Goal: Find specific page/section: Find specific page/section

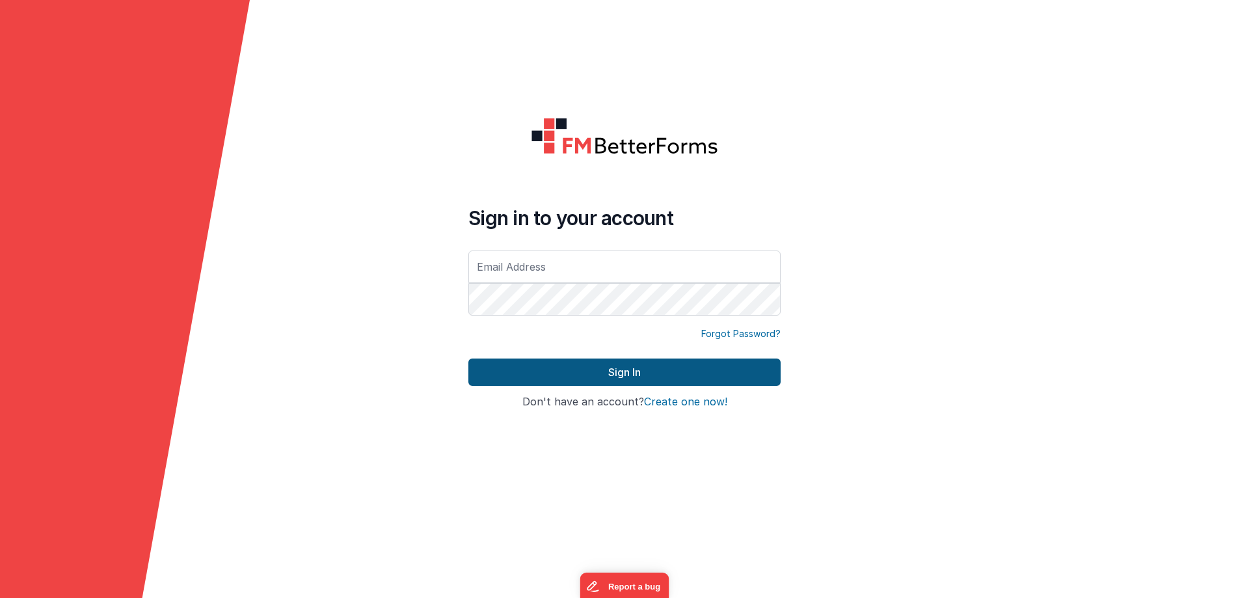
type input "[EMAIL_ADDRESS][DOMAIN_NAME]"
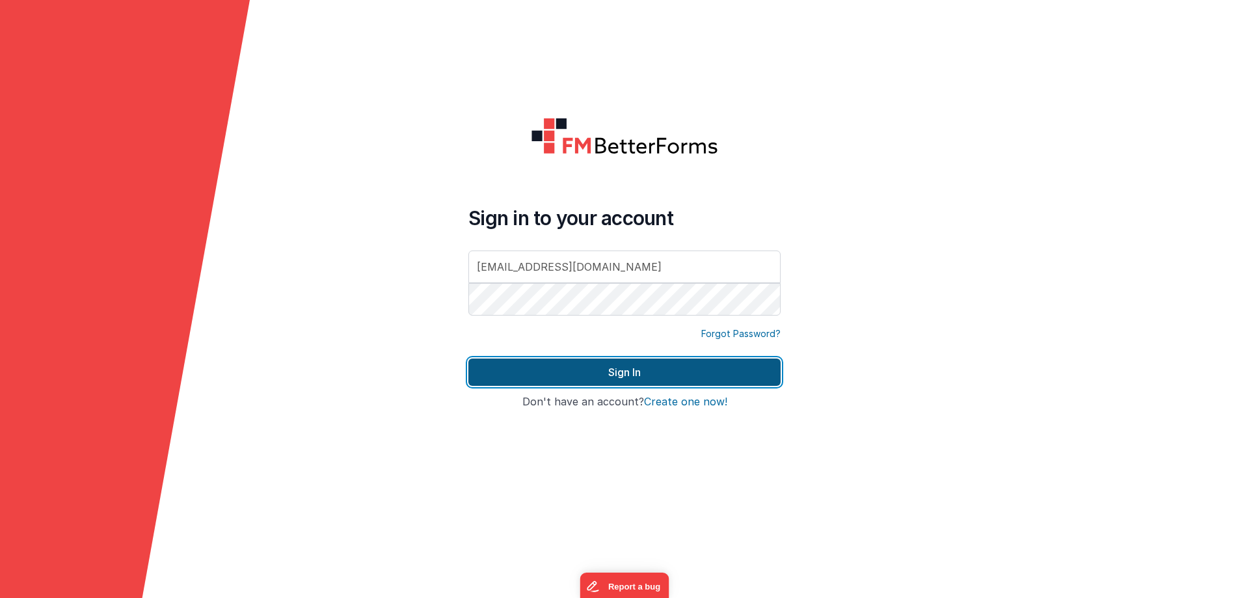
click at [605, 366] on button "Sign In" at bounding box center [624, 371] width 312 height 27
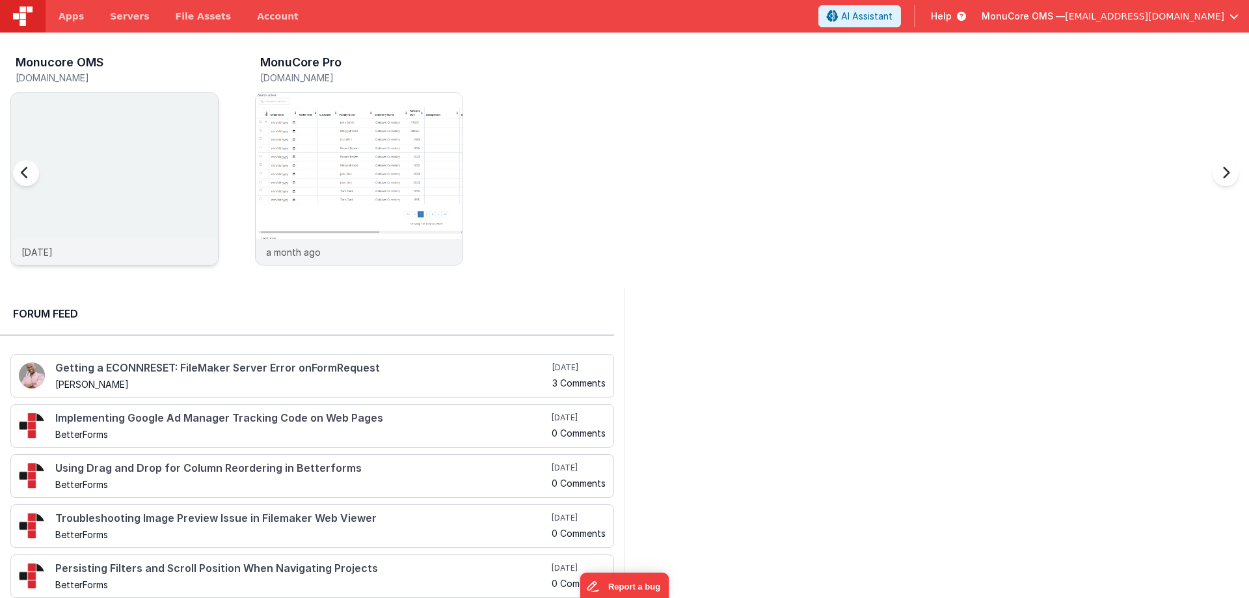
click at [183, 158] on img at bounding box center [114, 196] width 207 height 207
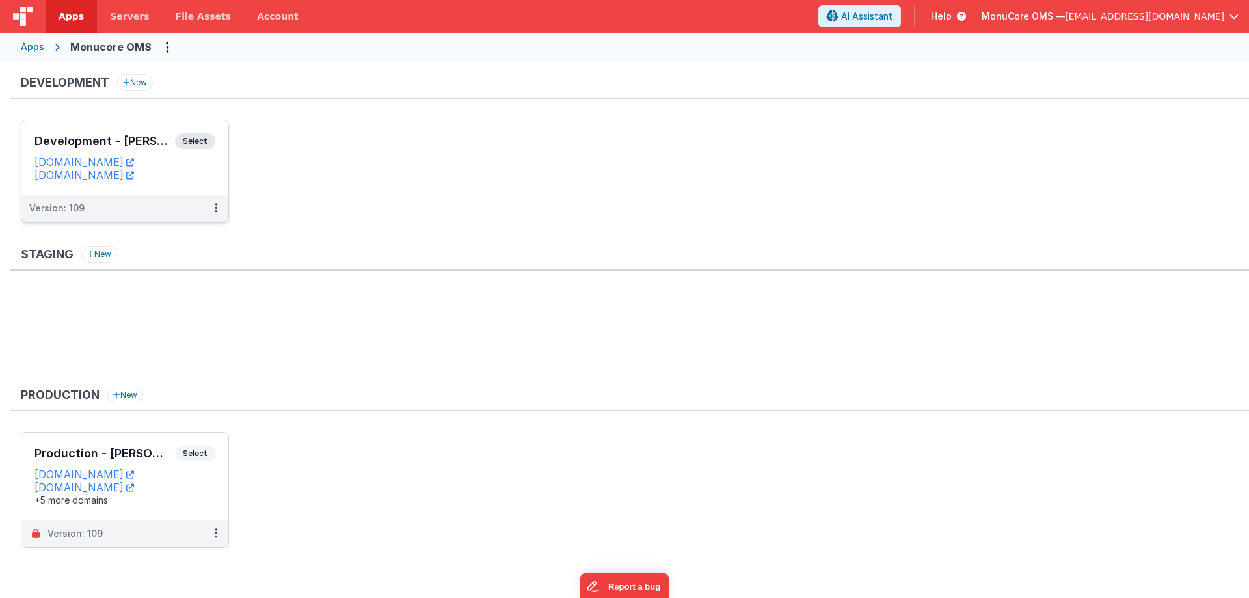
click at [92, 140] on h3 "Development - [PERSON_NAME]" at bounding box center [104, 141] width 141 height 13
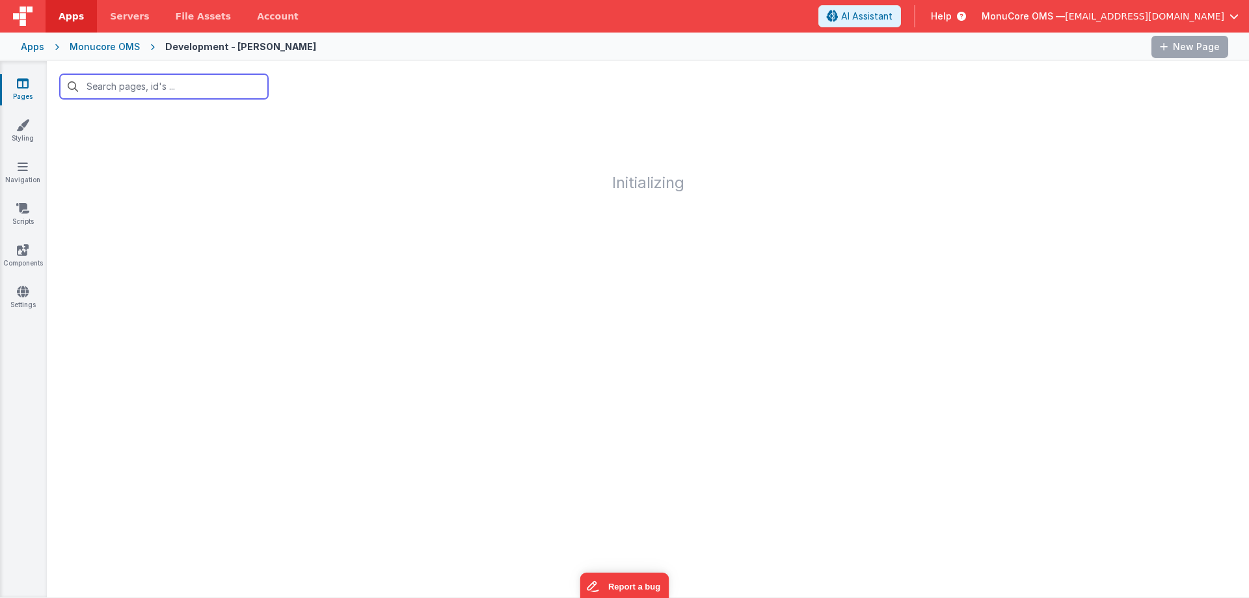
click at [147, 89] on input "text" at bounding box center [164, 86] width 208 height 25
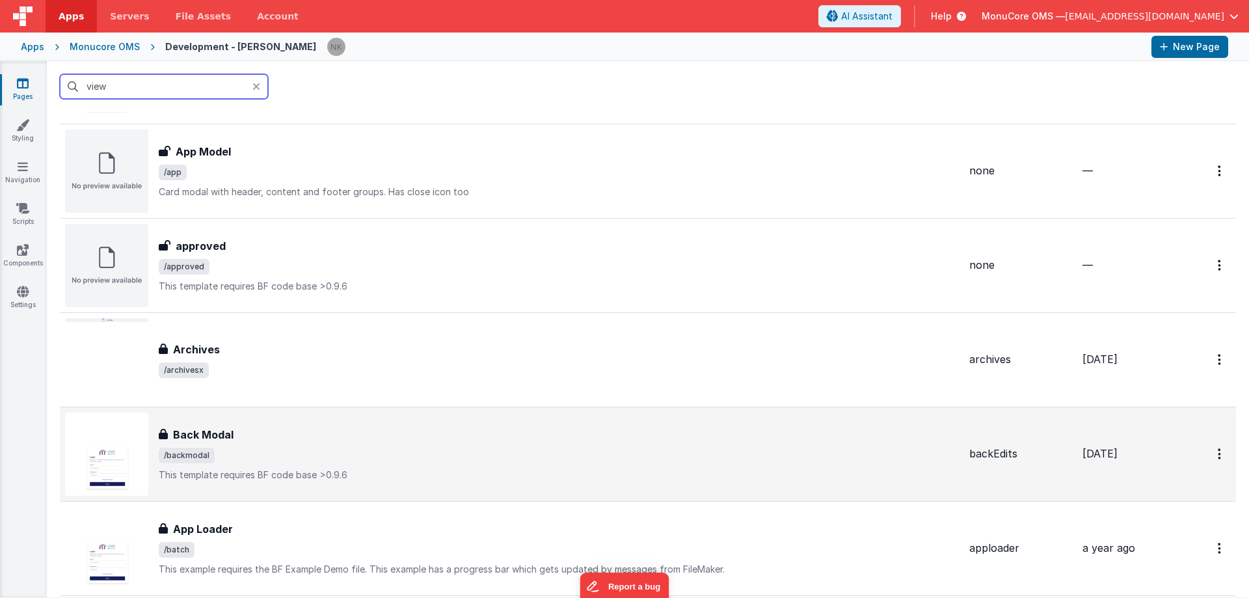
scroll to position [325, 0]
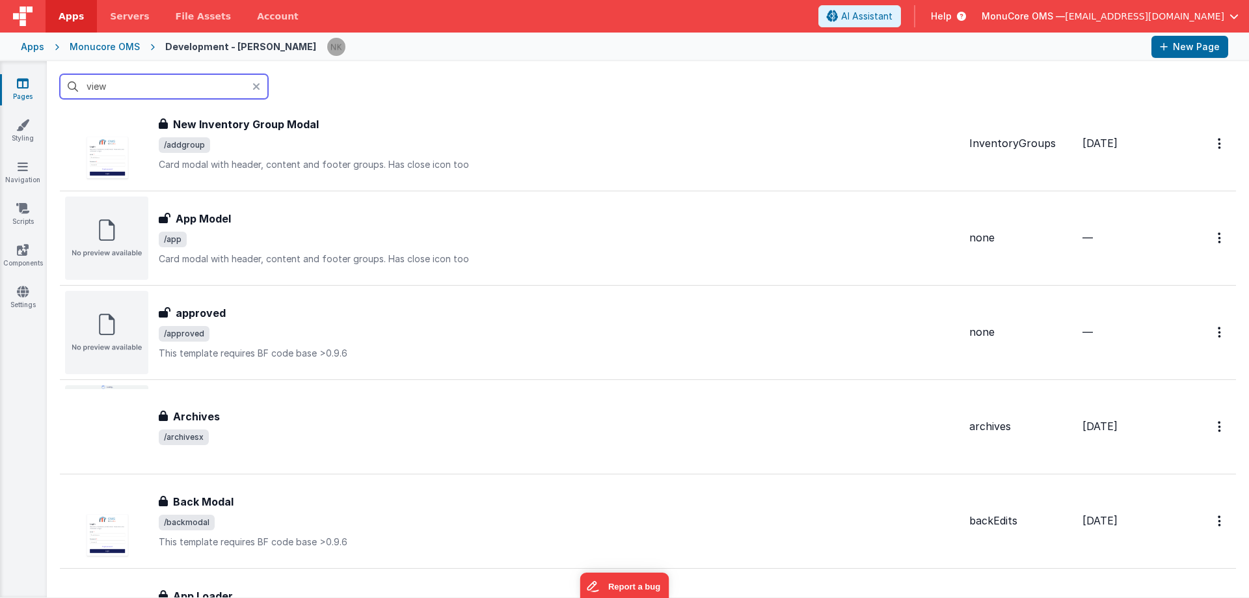
click at [145, 83] on input "view" at bounding box center [164, 86] width 208 height 25
drag, startPoint x: 121, startPoint y: 86, endPoint x: 58, endPoint y: 85, distance: 63.1
click at [58, 85] on div "view" at bounding box center [648, 86] width 1202 height 51
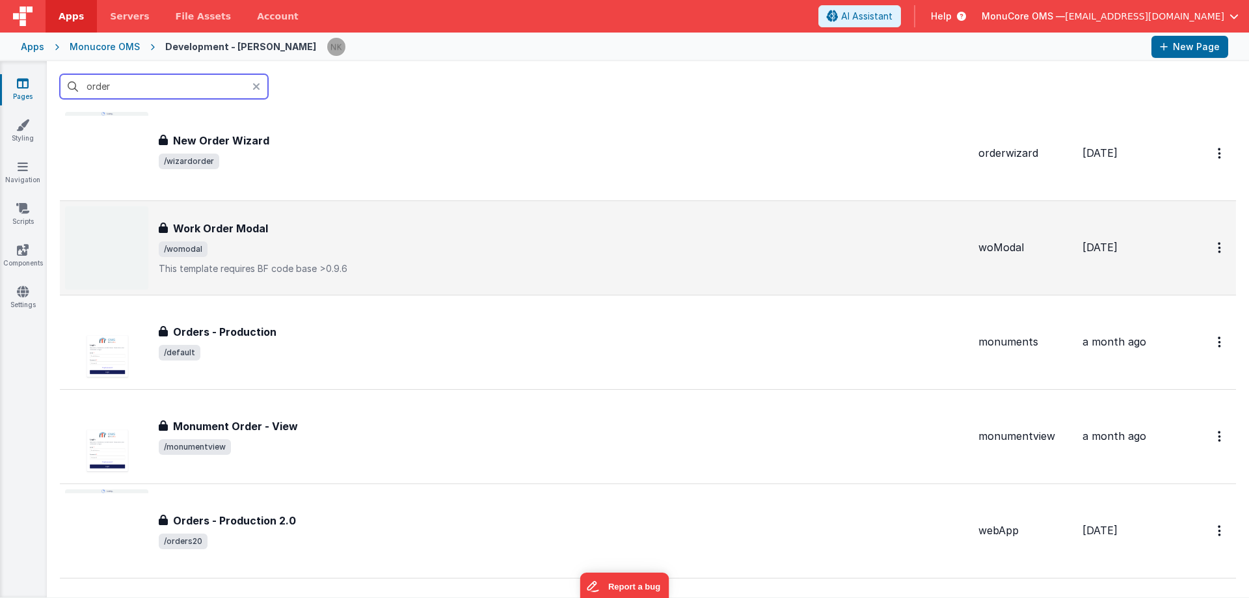
scroll to position [2927, 0]
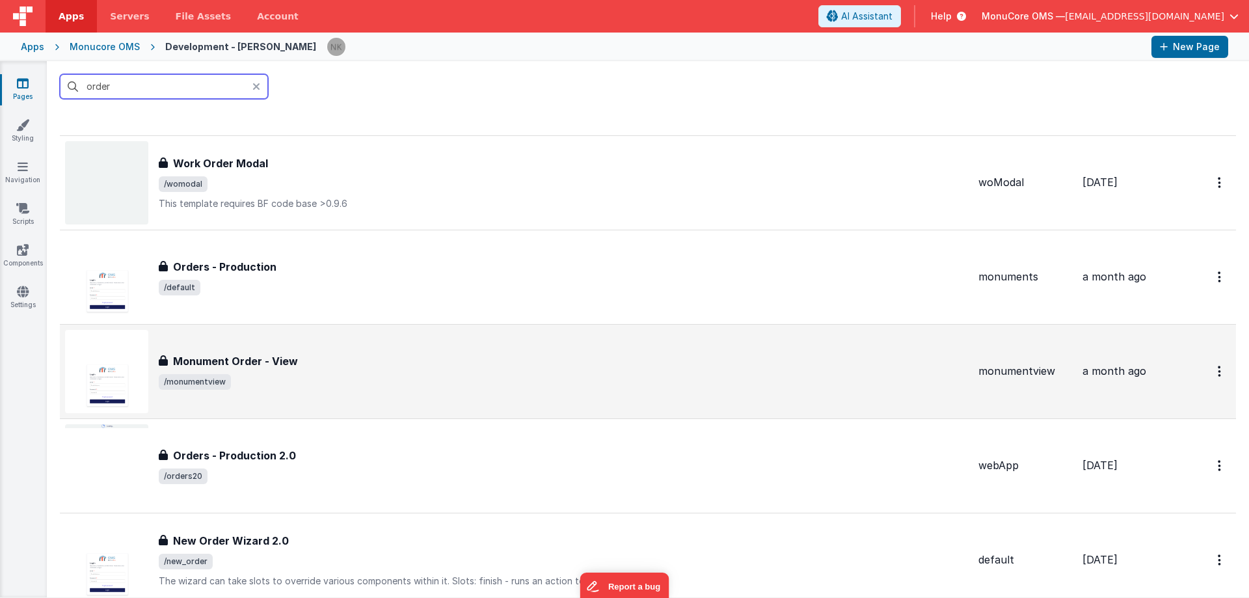
type input "order"
click at [364, 368] on div "Monument Order - View" at bounding box center [563, 361] width 809 height 16
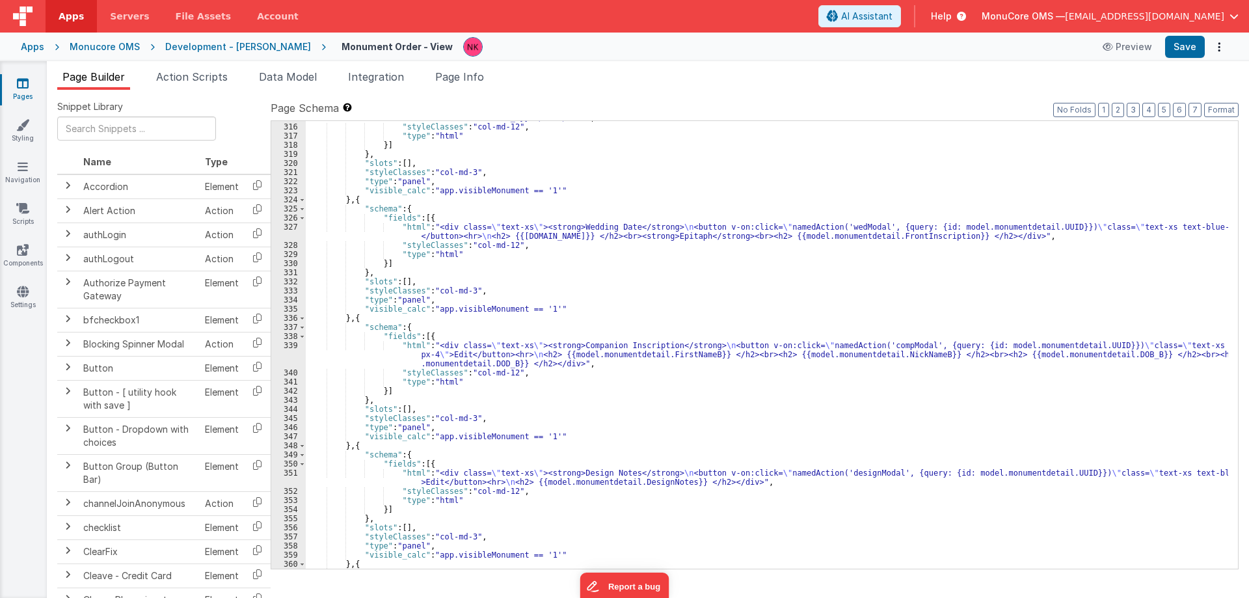
scroll to position [3317, 0]
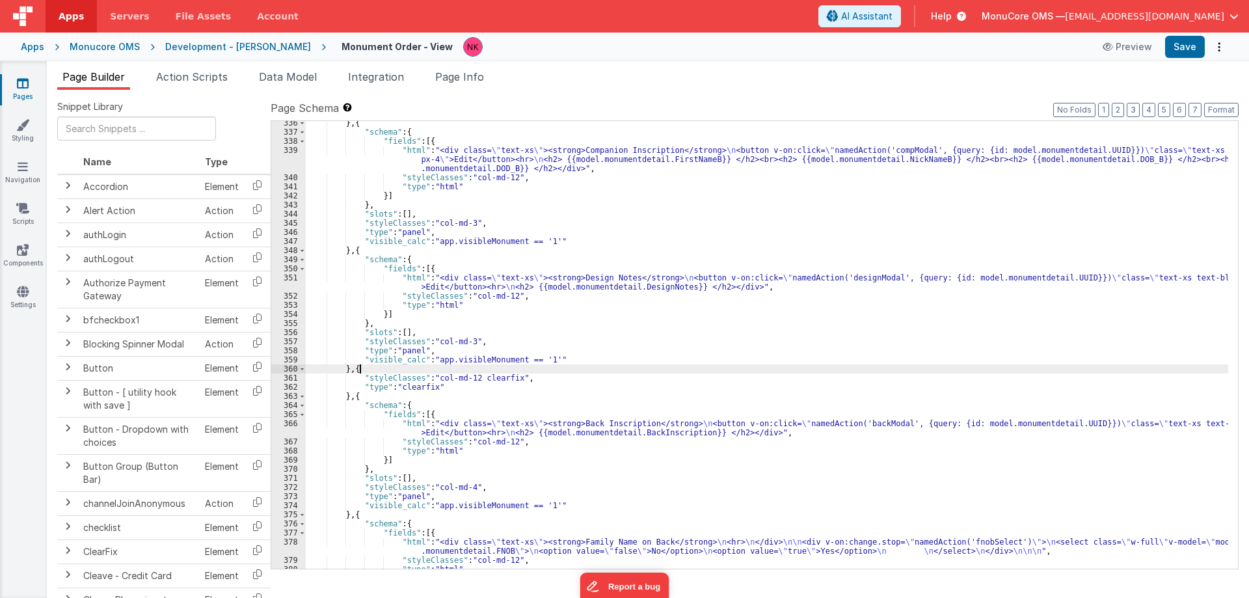
click at [723, 370] on div "} , { "schema" : { "fields" : [{ "html" : "<div class= \" text-xs \" ><strong>C…" at bounding box center [767, 351] width 922 height 466
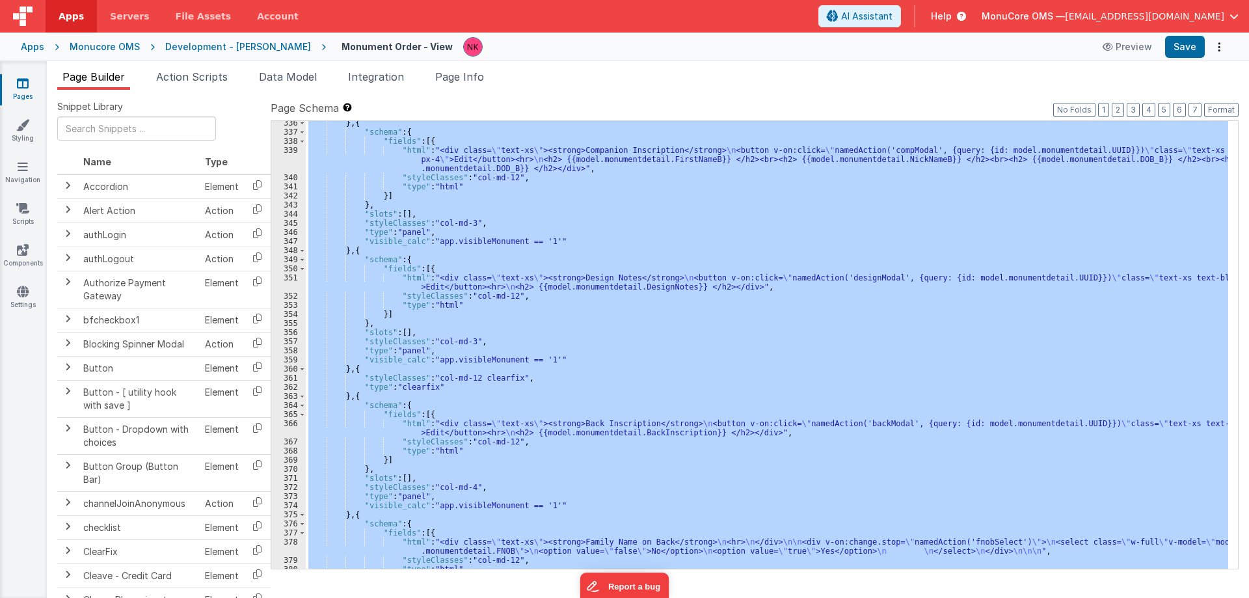
click at [542, 68] on div "Page Builder Action Scripts Data Model Integration Page Info Snippet Library Na…" at bounding box center [648, 329] width 1202 height 537
click at [29, 91] on link "Pages" at bounding box center [22, 90] width 47 height 26
